Goal: Check status: Check status

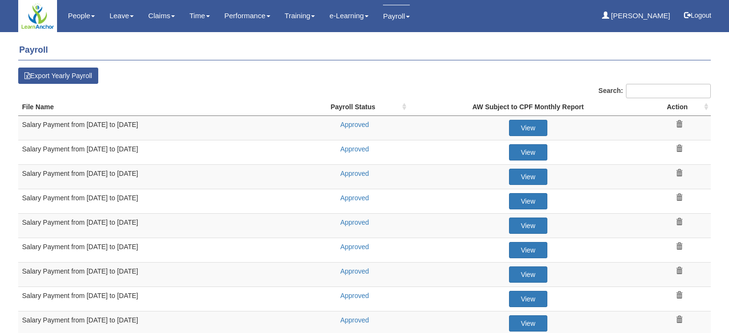
select select "50"
click at [352, 170] on link "Approved" at bounding box center [354, 174] width 29 height 8
click at [468, 44] on h4 "Payroll" at bounding box center [364, 51] width 693 height 20
click at [473, 52] on h4 "Payroll" at bounding box center [364, 51] width 693 height 20
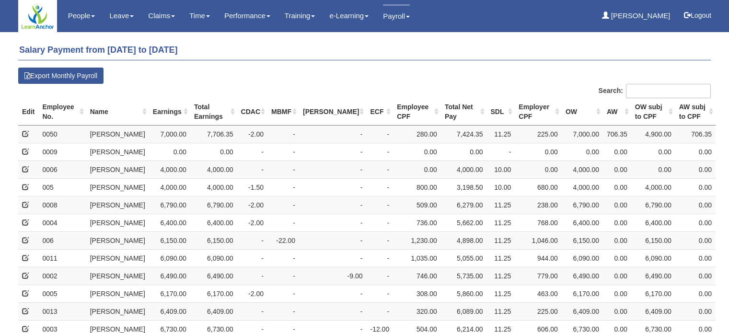
select select "50"
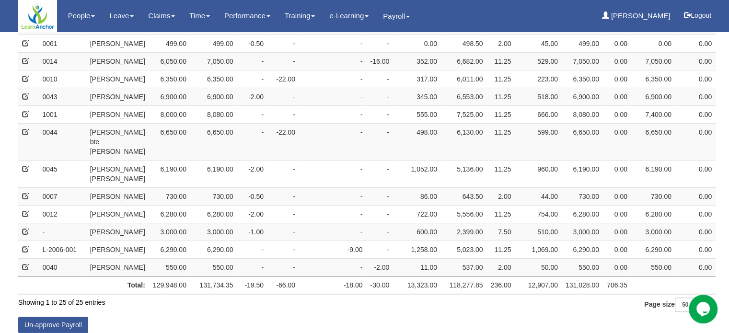
scroll to position [327, 0]
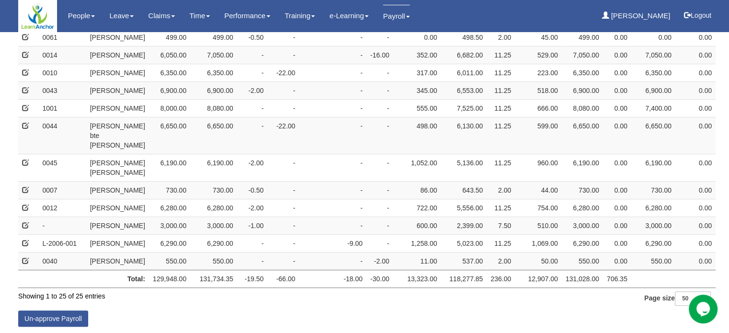
click at [443, 168] on td "5,136.00" at bounding box center [464, 167] width 46 height 27
